Goal: Transaction & Acquisition: Purchase product/service

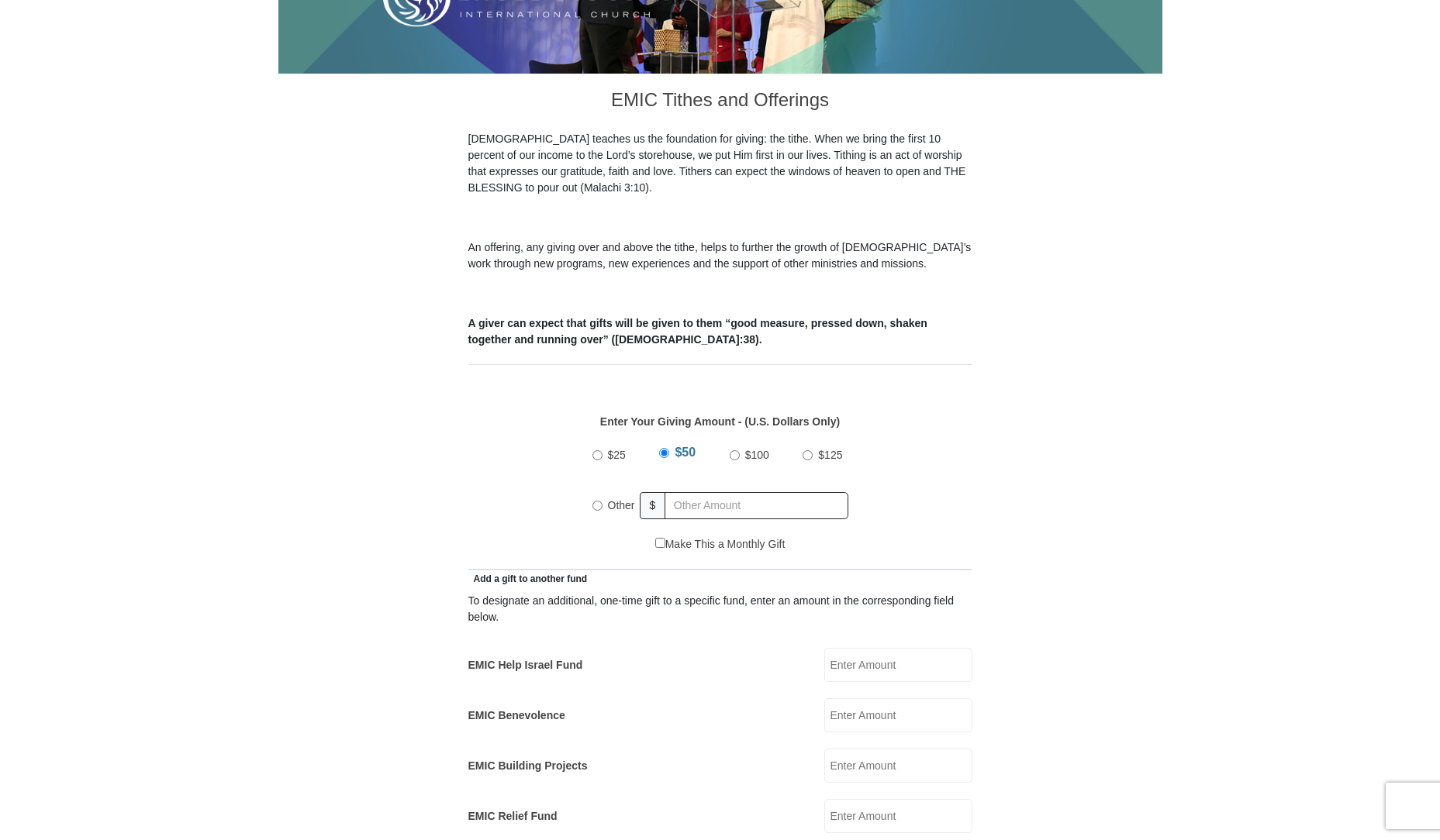
scroll to position [388, 0]
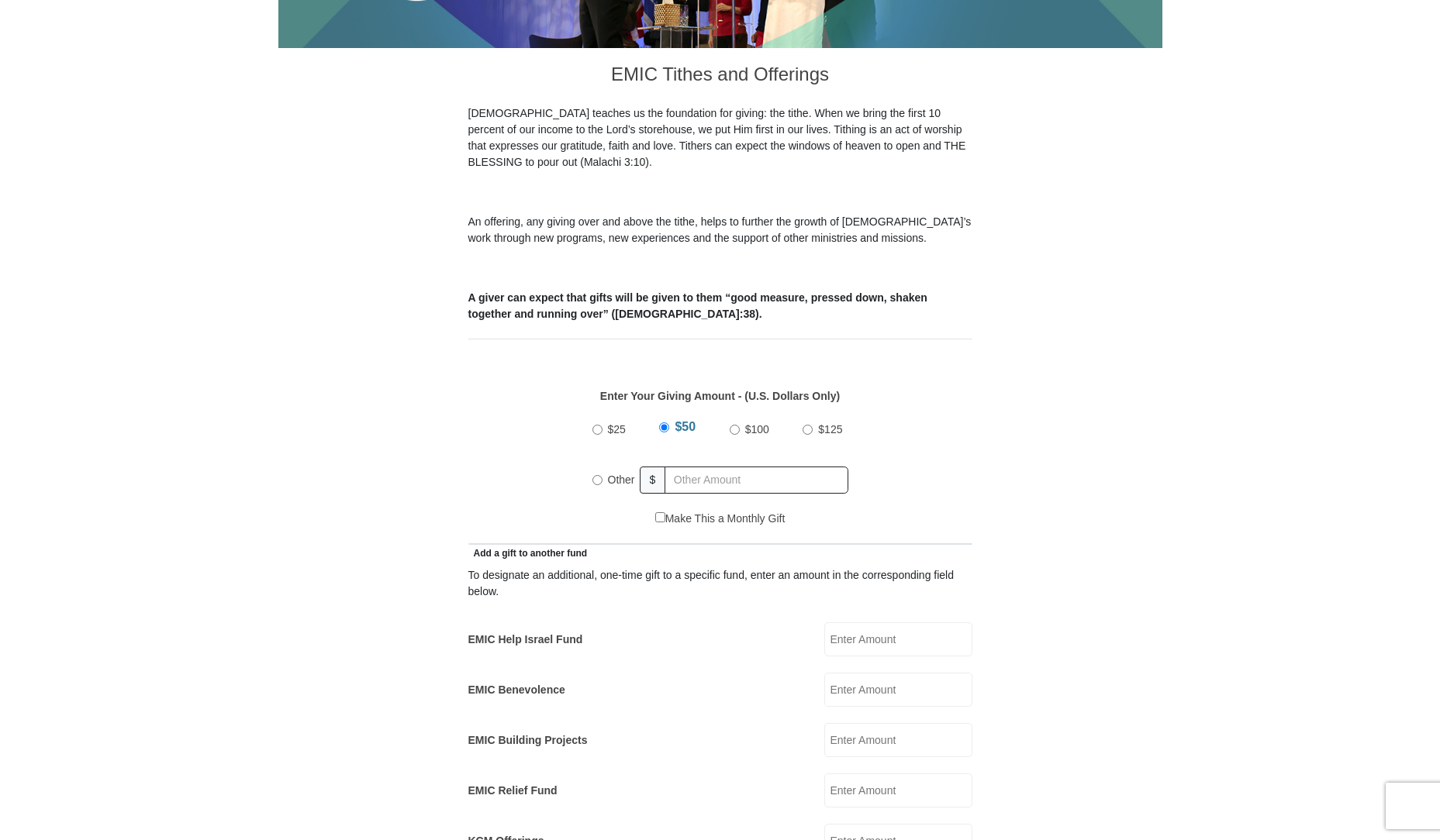
click at [857, 624] on input "EMIC Help Israel Fund" at bounding box center [898, 640] width 148 height 34
type input "50.00"
click at [663, 423] on input "$50" at bounding box center [664, 428] width 10 height 10
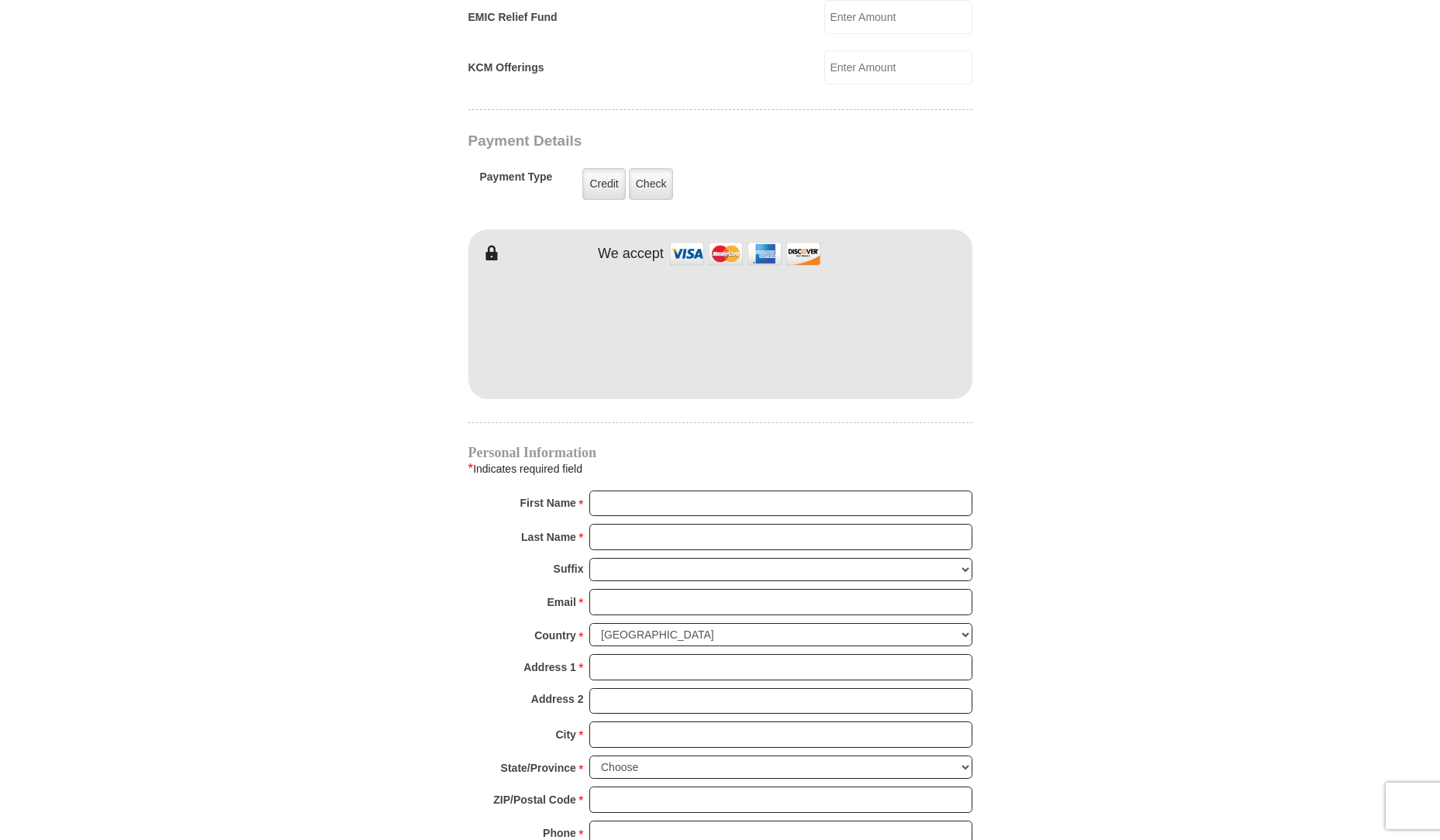
scroll to position [1163, 0]
click at [738, 489] on input "First Name *" at bounding box center [781, 502] width 383 height 27
type input "[PERSON_NAME]"
type input "West"
type input "[EMAIL_ADDRESS][DOMAIN_NAME]"
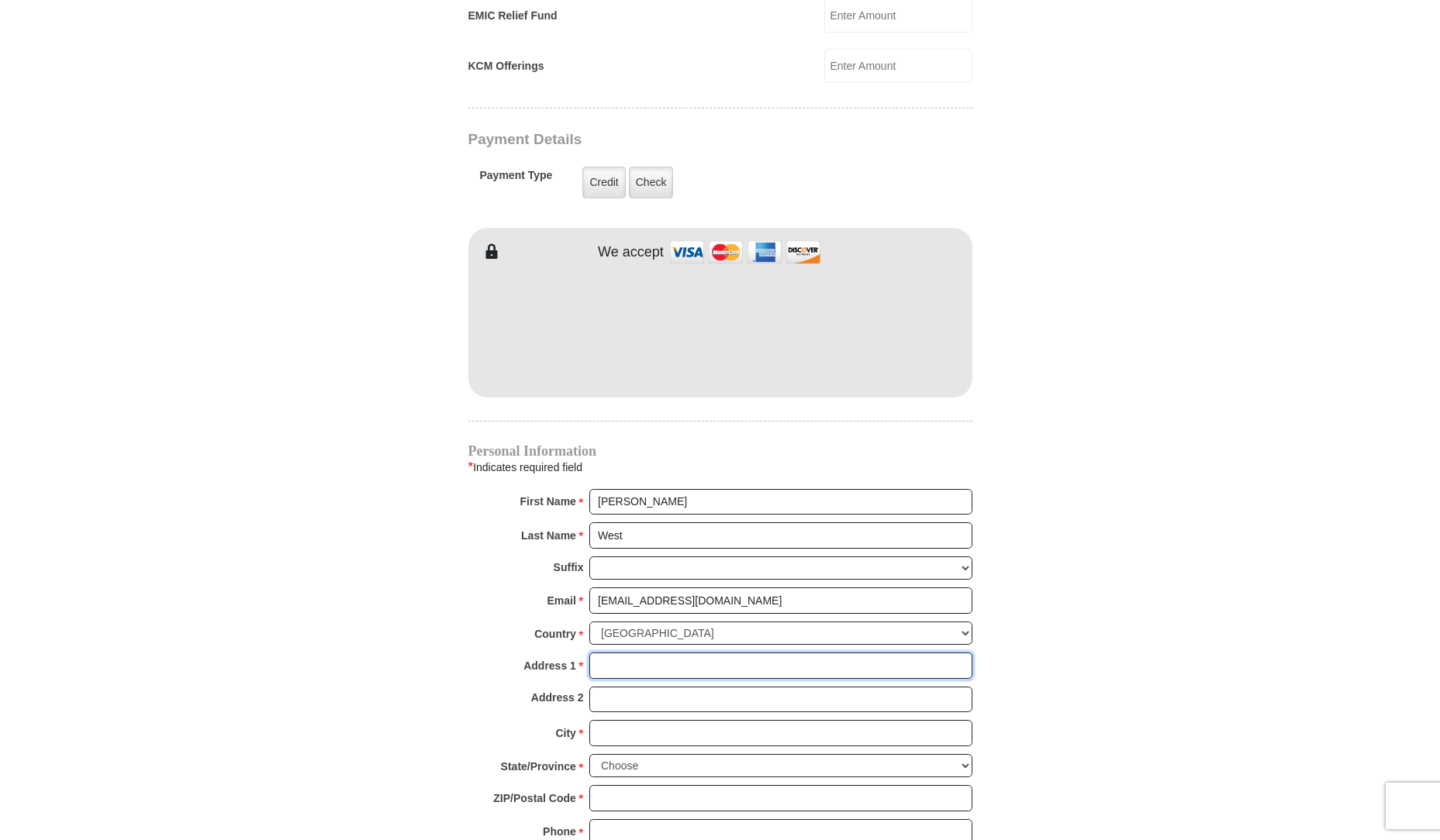
type input "[STREET_ADDRESS]"
type input "Fontana"
select select "CA"
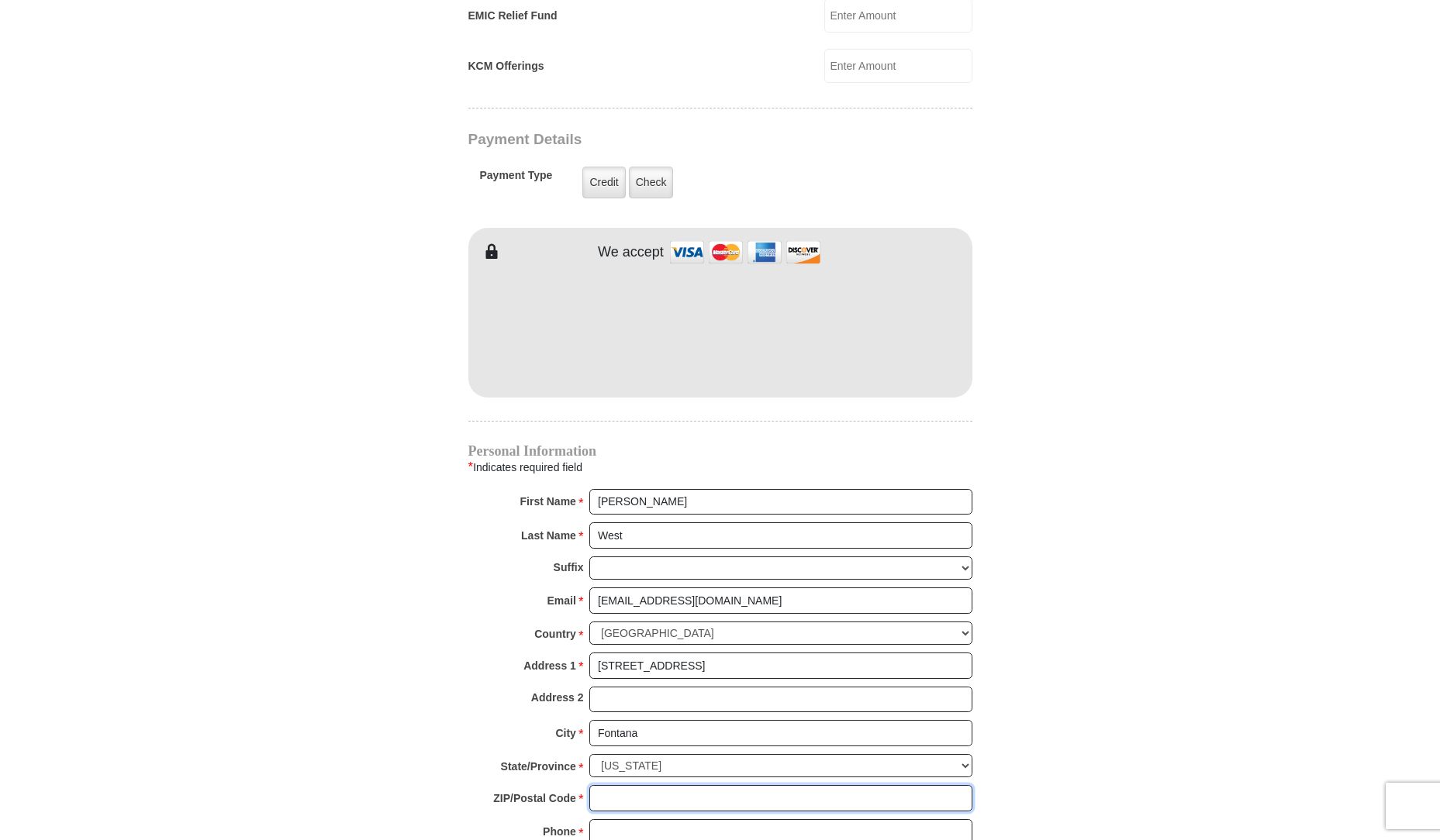
type input "92335"
type input "8177572296"
radio input "true"
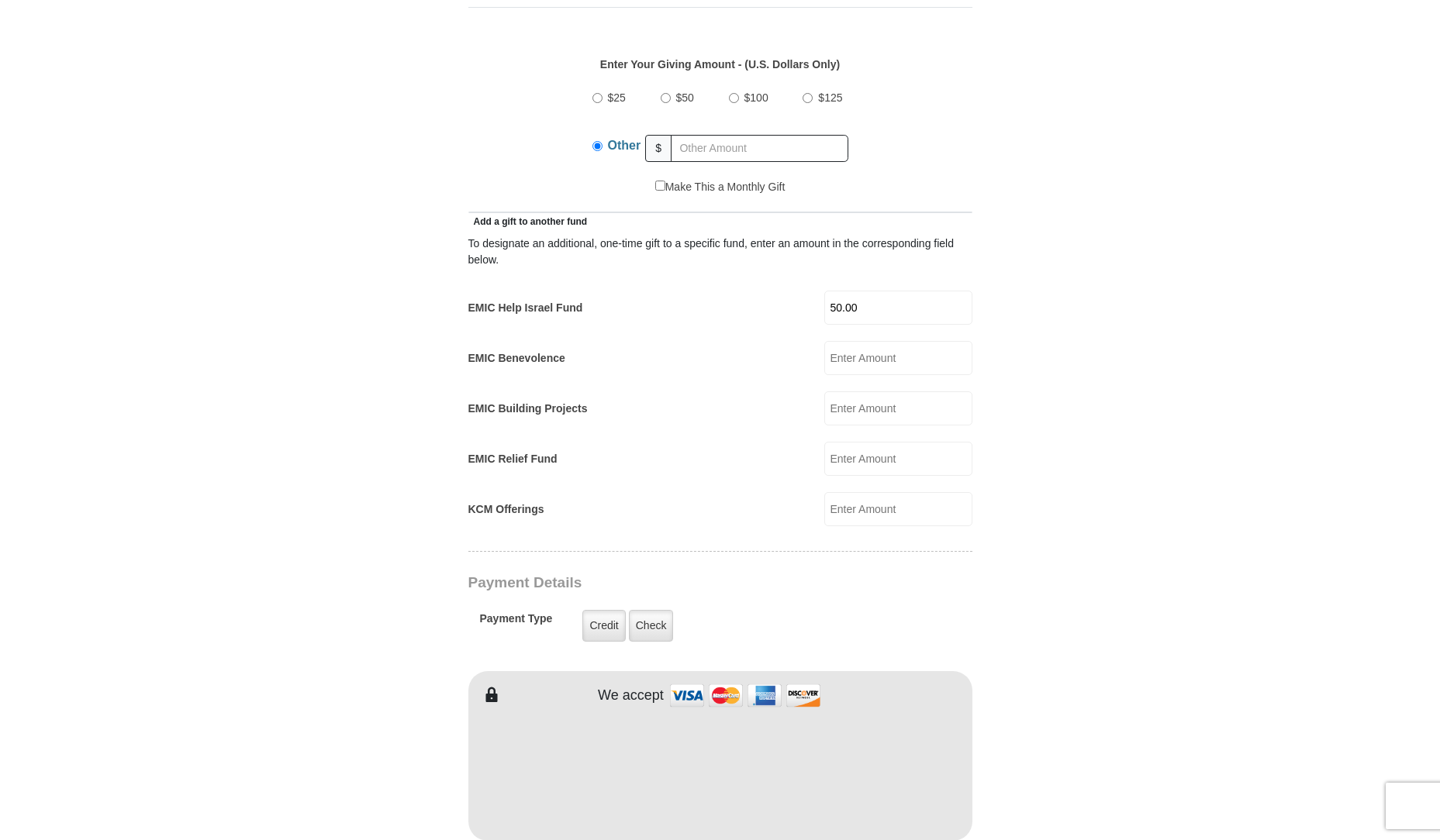
scroll to position [620, 0]
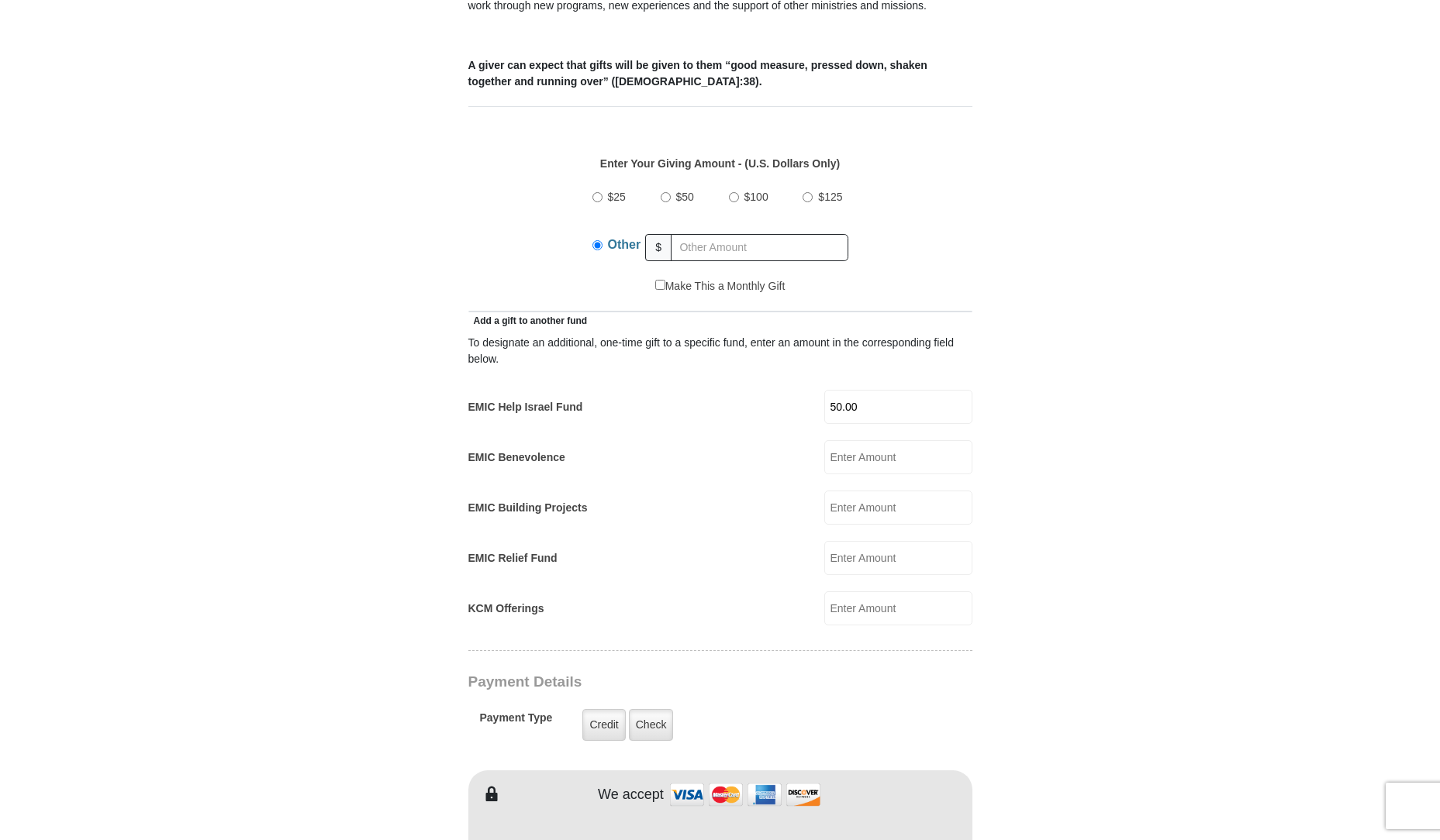
click at [665, 192] on input "$50" at bounding box center [665, 197] width 10 height 10
radio input "true"
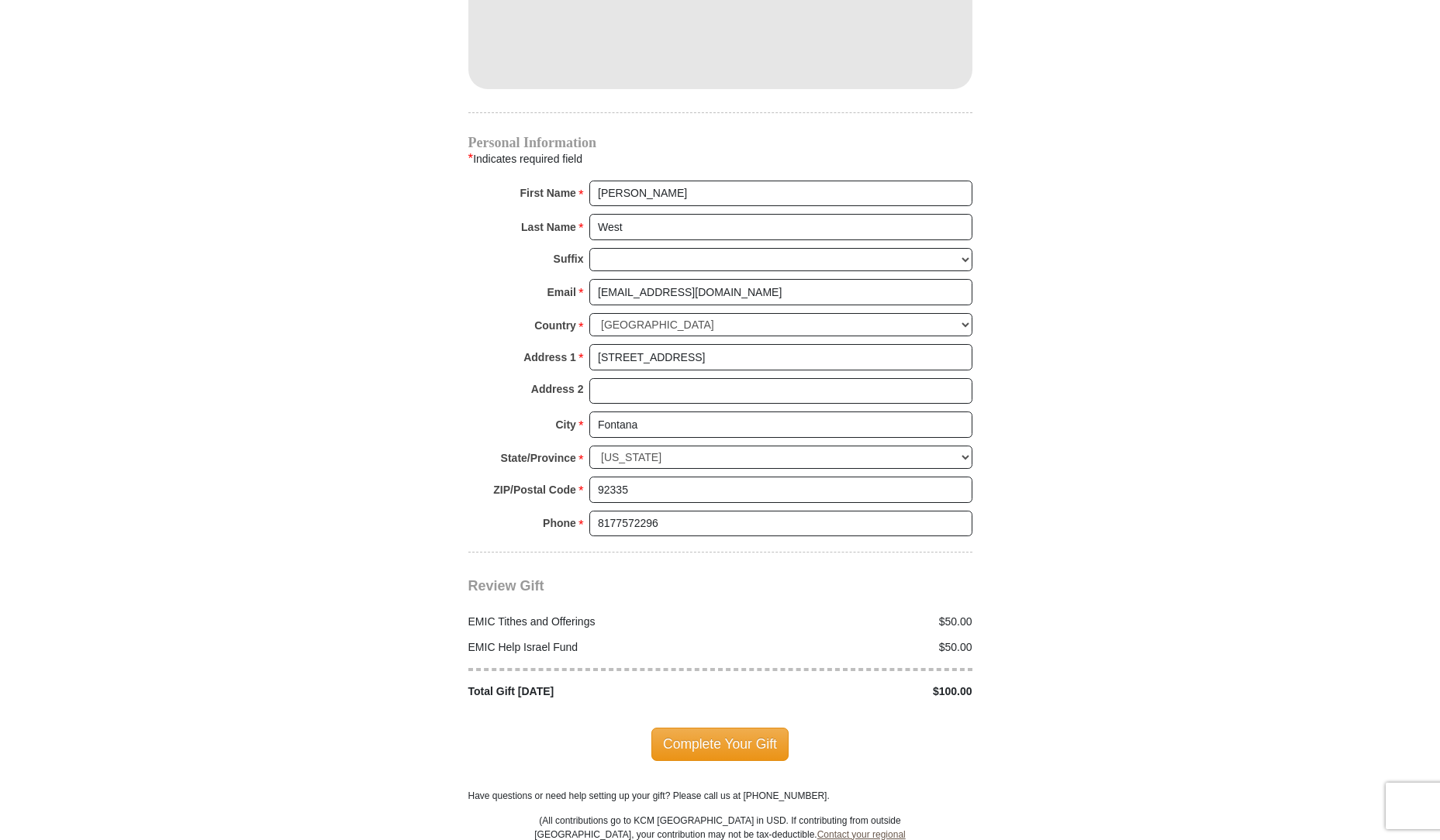
scroll to position [1473, 0]
click at [719, 738] on span "Complete Your Gift" at bounding box center [720, 742] width 137 height 32
